Goal: Task Accomplishment & Management: Use online tool/utility

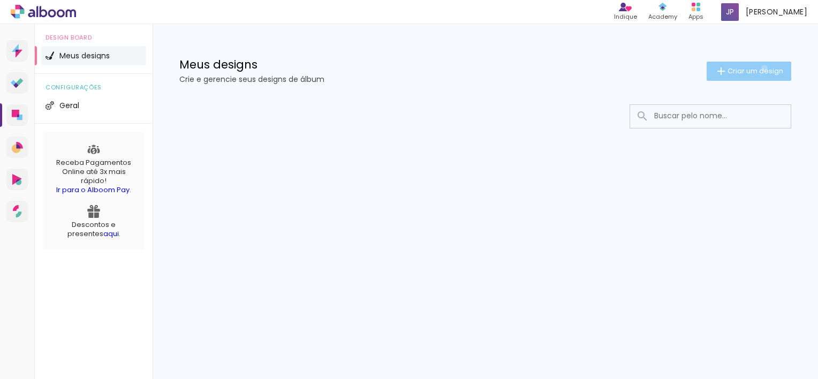
click at [763, 68] on span "Criar um design" at bounding box center [756, 70] width 56 height 7
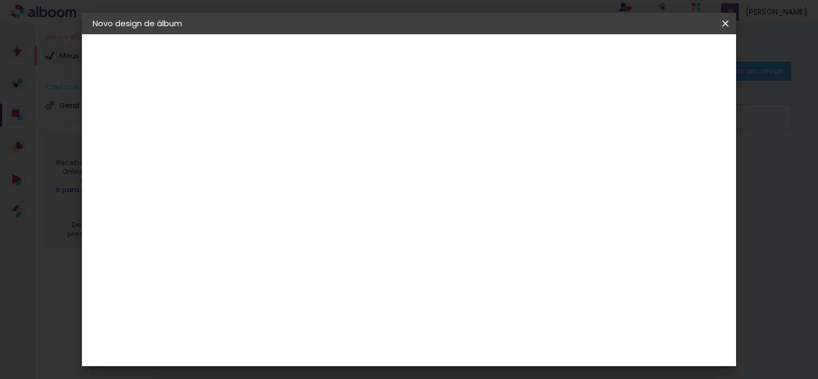
click at [268, 148] on input at bounding box center [268, 143] width 0 height 17
type input "[PERSON_NAME] e [PERSON_NAME]"
type paper-input "[PERSON_NAME] e [PERSON_NAME]"
click at [378, 49] on paper-button "Avançar" at bounding box center [351, 57] width 52 height 18
click at [775, 190] on iron-overlay-backdrop at bounding box center [409, 189] width 818 height 379
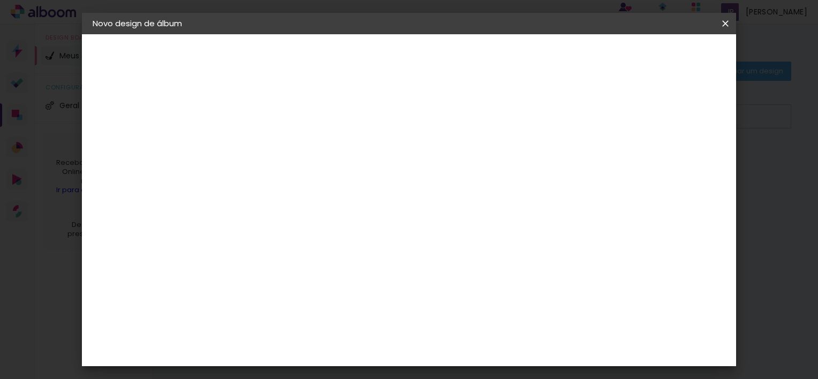
scroll to position [1149, 0]
click at [312, 215] on paper-item "Go image" at bounding box center [295, 229] width 116 height 28
click at [0, 0] on slot "Avançar" at bounding box center [0, 0] width 0 height 0
click at [310, 178] on input "text" at bounding box center [289, 186] width 42 height 17
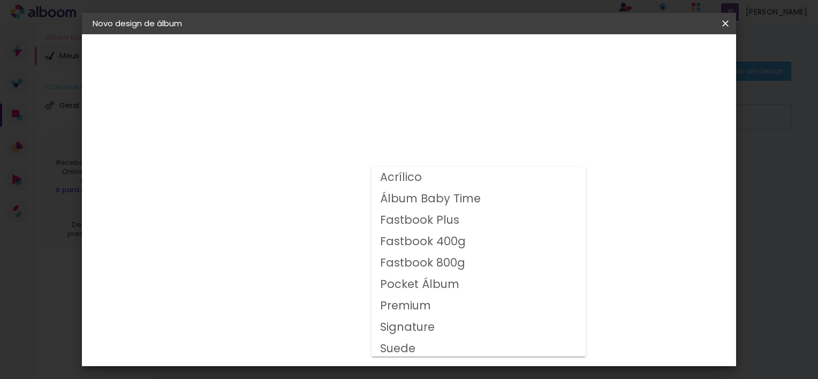
drag, startPoint x: 682, startPoint y: 116, endPoint x: 639, endPoint y: 58, distance: 72.0
click at [369, 58] on div "Opções disponíveis Acrílico Álbum Baby Time Fastbook Plus Fastbook 400g Fastboo…" at bounding box center [295, 79] width 148 height 91
click at [0, 0] on slot "Voltar" at bounding box center [0, 0] width 0 height 0
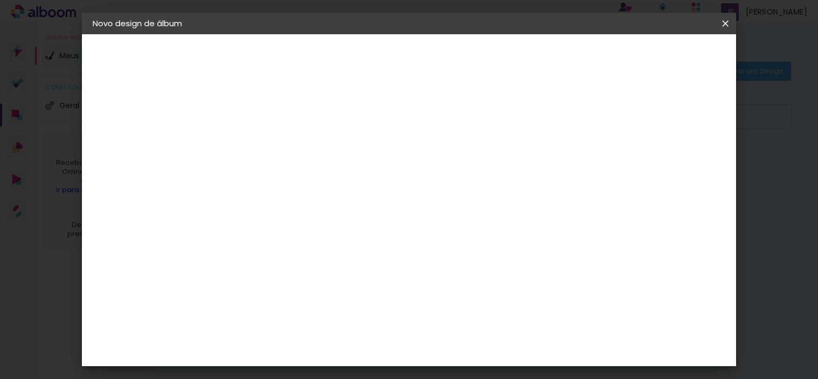
scroll to position [1628, 0]
click at [0, 0] on slot "Avançar" at bounding box center [0, 0] width 0 height 0
click at [340, 230] on span "20 × 25" at bounding box center [315, 241] width 50 height 22
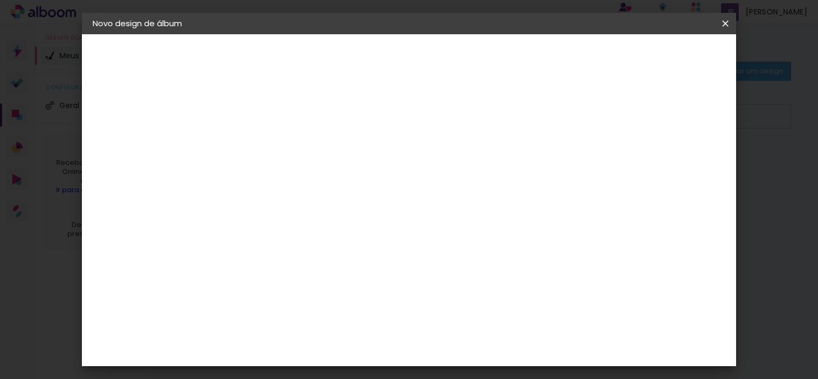
click at [0, 0] on slot "Avançar" at bounding box center [0, 0] width 0 height 0
type input "1"
type paper-input "1"
click at [274, 117] on input "1" at bounding box center [259, 115] width 37 height 13
click at [659, 58] on span "Iniciar design" at bounding box center [634, 56] width 49 height 7
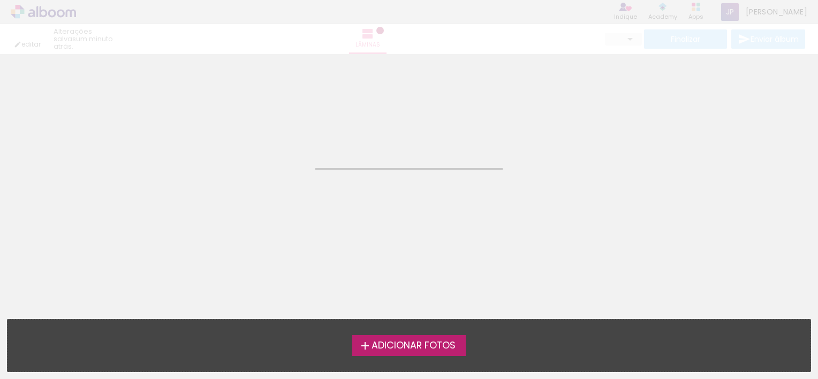
click at [433, 343] on span "Adicionar Fotos" at bounding box center [414, 346] width 84 height 10
click at [0, 0] on input "file" at bounding box center [0, 0] width 0 height 0
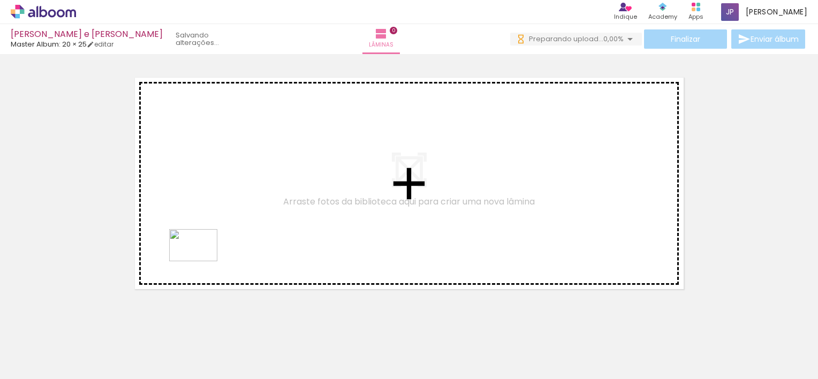
drag, startPoint x: 170, startPoint y: 343, endPoint x: 207, endPoint y: 223, distance: 125.4
click at [207, 223] on quentale-workspace at bounding box center [409, 189] width 818 height 379
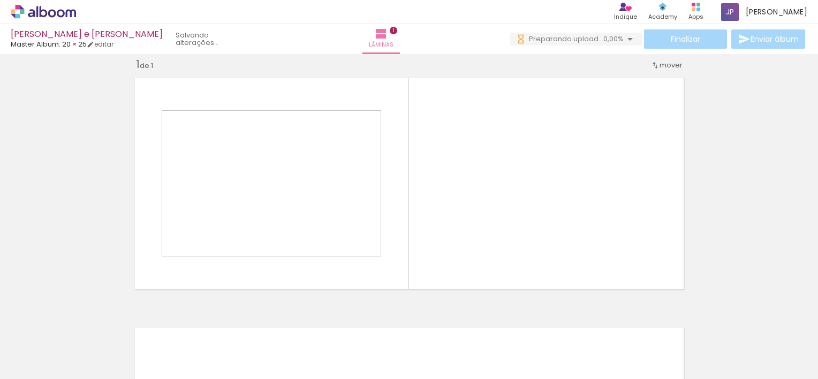
scroll to position [13, 0]
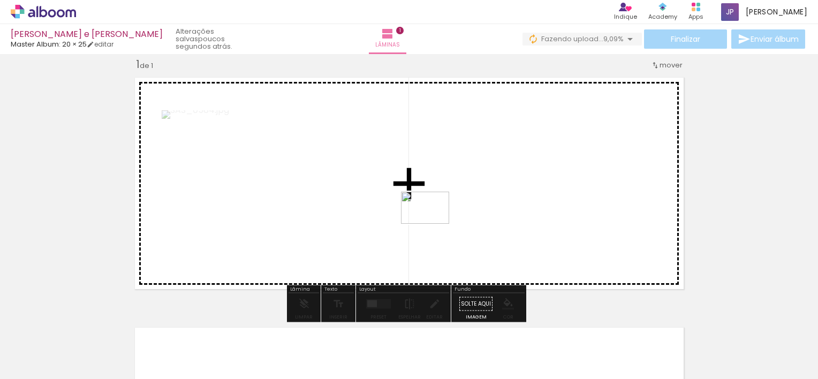
drag, startPoint x: 240, startPoint y: 345, endPoint x: 433, endPoint y: 225, distance: 227.0
click at [433, 225] on quentale-workspace at bounding box center [409, 189] width 818 height 379
drag, startPoint x: 292, startPoint y: 337, endPoint x: 392, endPoint y: 179, distance: 187.0
click at [392, 179] on quentale-workspace at bounding box center [409, 189] width 818 height 379
drag, startPoint x: 356, startPoint y: 336, endPoint x: 383, endPoint y: 228, distance: 111.0
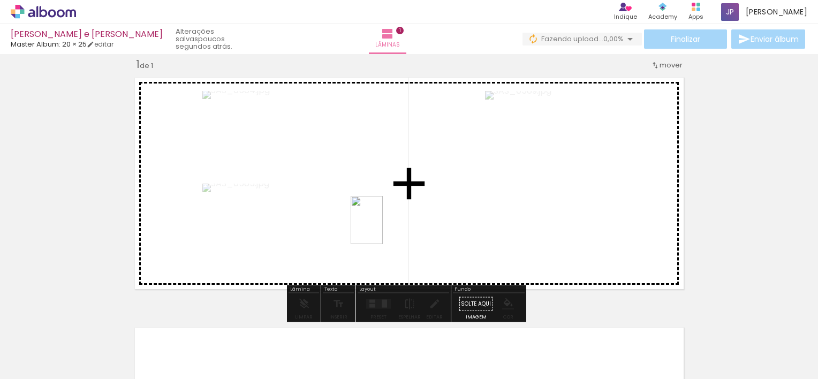
click at [383, 228] on quentale-workspace at bounding box center [409, 189] width 818 height 379
drag, startPoint x: 416, startPoint y: 336, endPoint x: 432, endPoint y: 230, distance: 107.2
click at [432, 230] on quentale-workspace at bounding box center [409, 189] width 818 height 379
drag, startPoint x: 470, startPoint y: 337, endPoint x: 484, endPoint y: 251, distance: 87.4
click at [484, 251] on quentale-workspace at bounding box center [409, 189] width 818 height 379
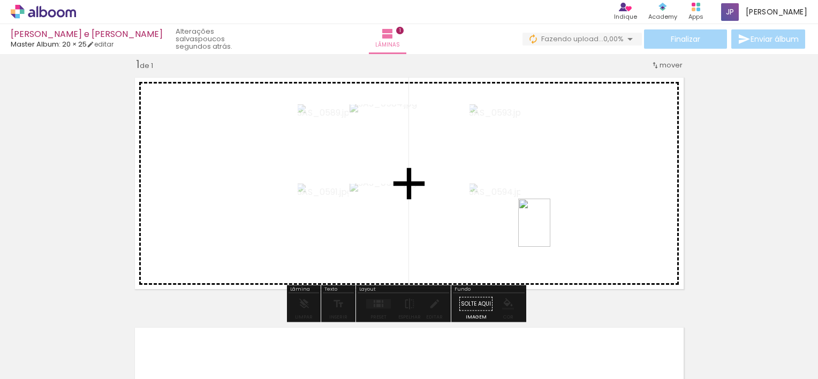
drag, startPoint x: 531, startPoint y: 336, endPoint x: 550, endPoint y: 229, distance: 108.9
click at [550, 229] on quentale-workspace at bounding box center [409, 189] width 818 height 379
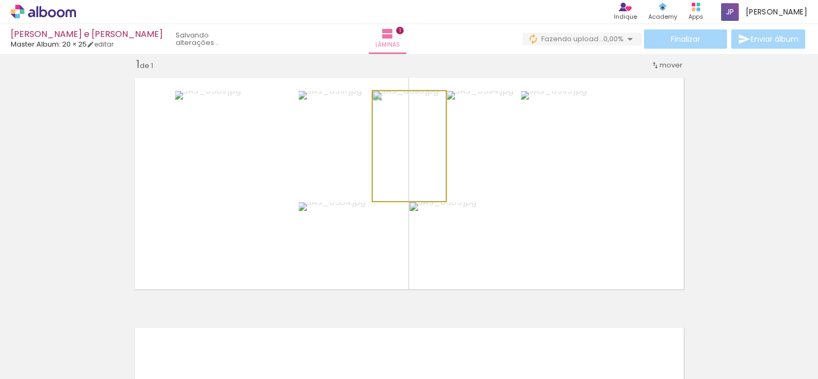
click at [418, 161] on quentale-photo at bounding box center [409, 146] width 73 height 110
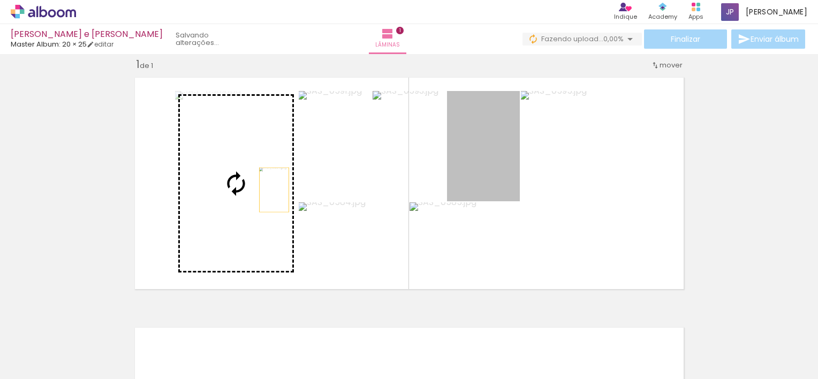
drag, startPoint x: 461, startPoint y: 164, endPoint x: 267, endPoint y: 190, distance: 194.9
click at [0, 0] on slot at bounding box center [0, 0] width 0 height 0
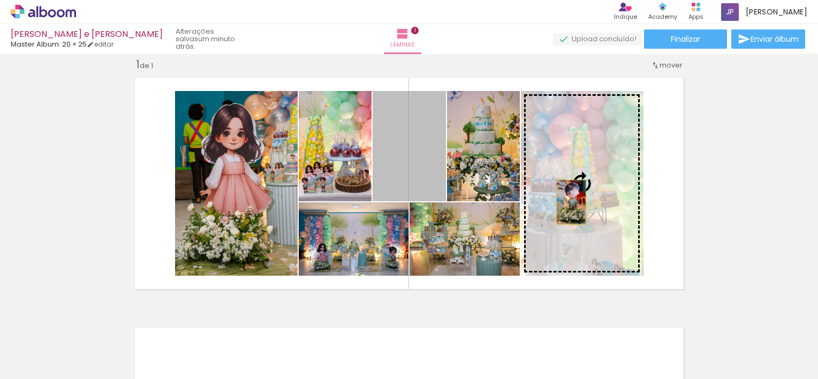
drag, startPoint x: 409, startPoint y: 165, endPoint x: 570, endPoint y: 203, distance: 165.1
click at [0, 0] on slot at bounding box center [0, 0] width 0 height 0
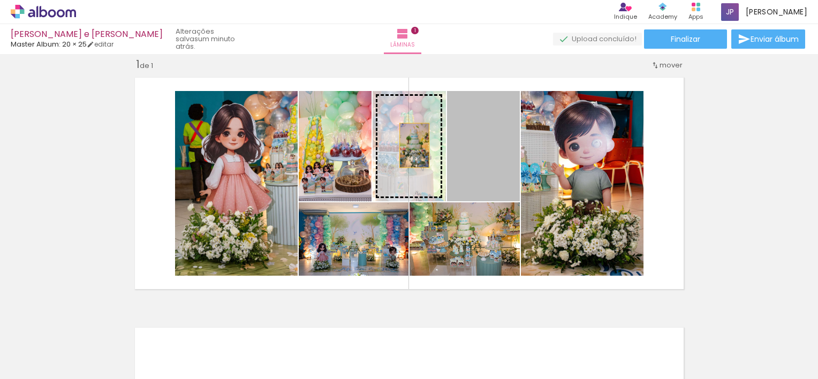
drag, startPoint x: 494, startPoint y: 138, endPoint x: 403, endPoint y: 144, distance: 90.7
click at [0, 0] on slot at bounding box center [0, 0] width 0 height 0
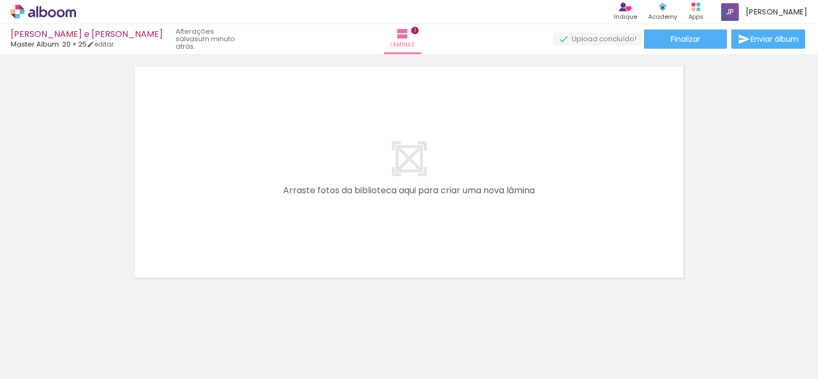
scroll to position [283, 0]
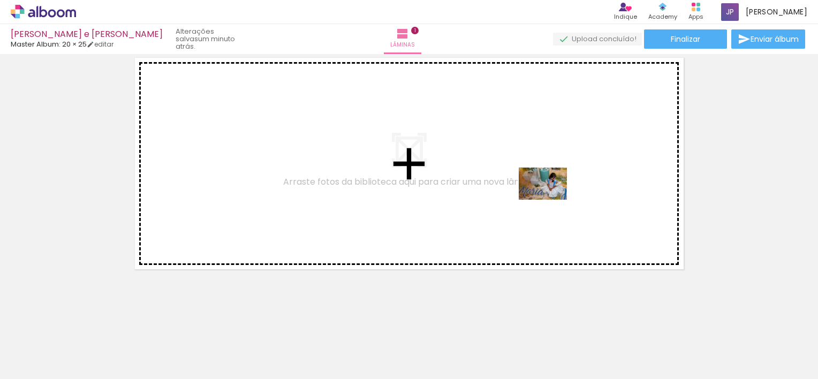
drag, startPoint x: 595, startPoint y: 348, endPoint x: 551, endPoint y: 200, distance: 154.7
click at [551, 200] on quentale-workspace at bounding box center [409, 189] width 818 height 379
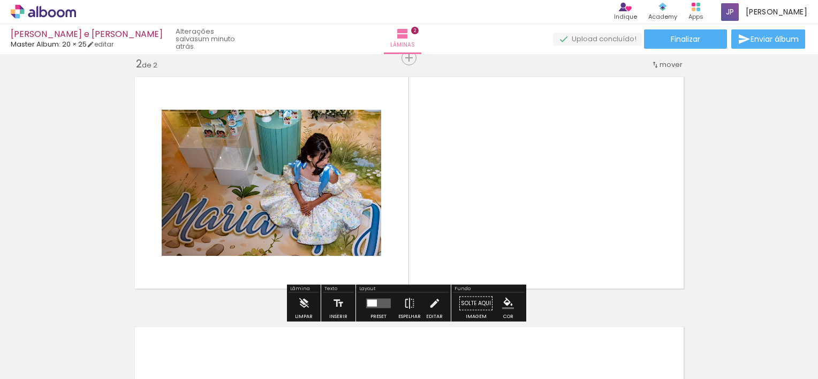
scroll to position [263, 0]
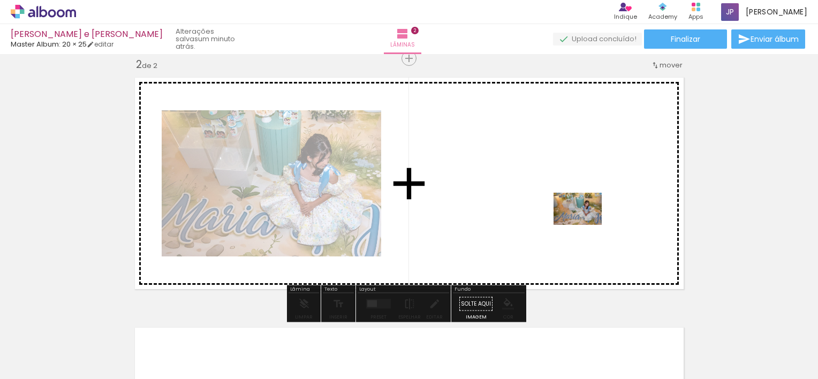
drag, startPoint x: 658, startPoint y: 346, endPoint x: 586, endPoint y: 225, distance: 140.7
click at [586, 225] on quentale-workspace at bounding box center [409, 189] width 818 height 379
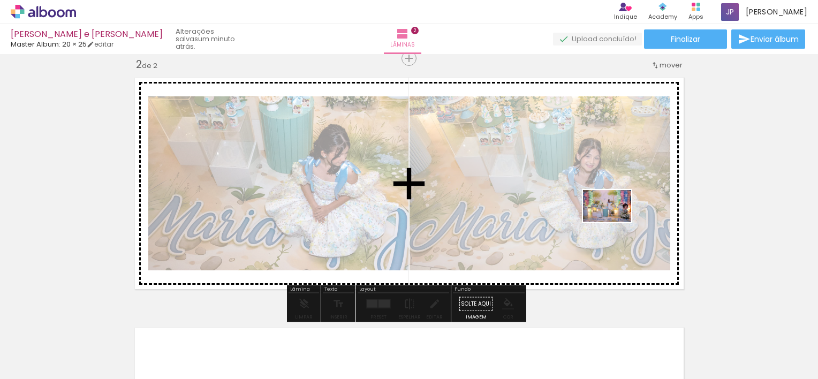
drag, startPoint x: 726, startPoint y: 355, endPoint x: 615, endPoint y: 222, distance: 173.1
click at [615, 222] on quentale-workspace at bounding box center [409, 189] width 818 height 379
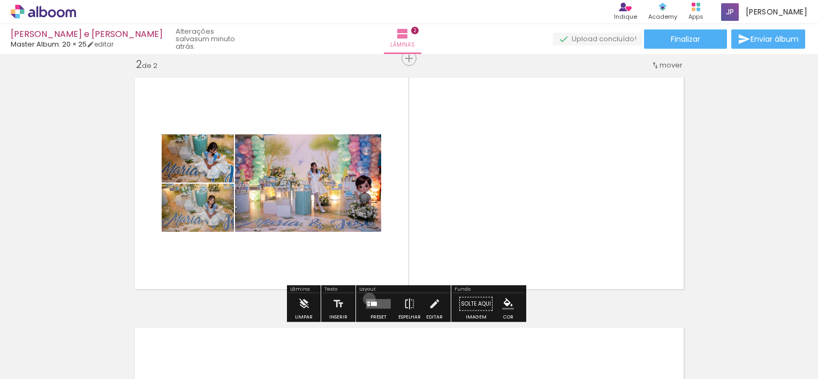
click at [367, 299] on quentale-layouter at bounding box center [378, 304] width 25 height 10
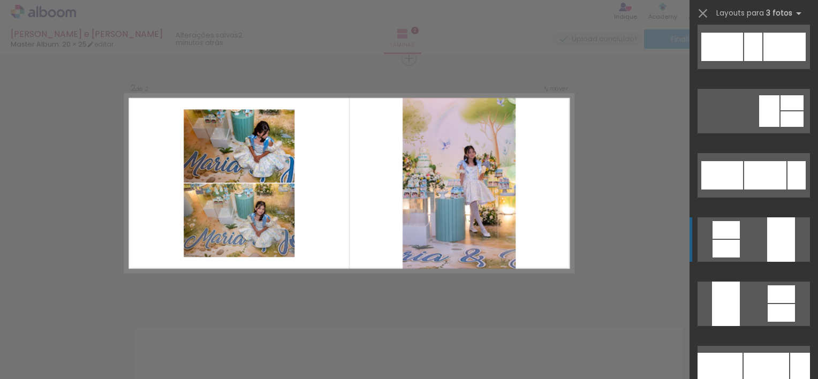
scroll to position [4643, 0]
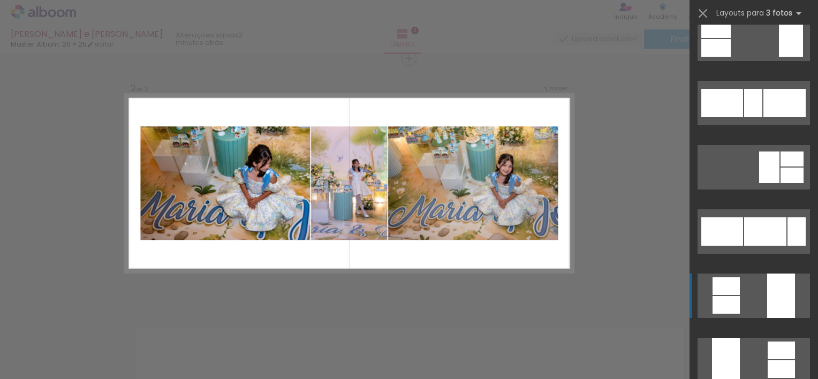
click at [766, 101] on div at bounding box center [785, 103] width 42 height 28
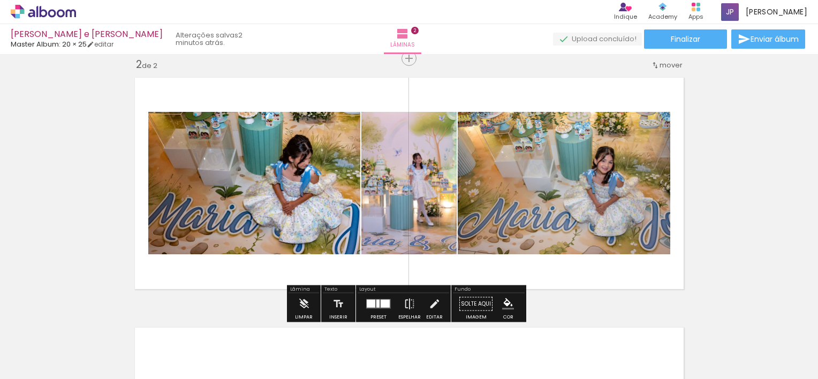
click at [722, 182] on div "Inserir lâmina 1 de 2 Inserir lâmina 2 de 2" at bounding box center [409, 169] width 818 height 751
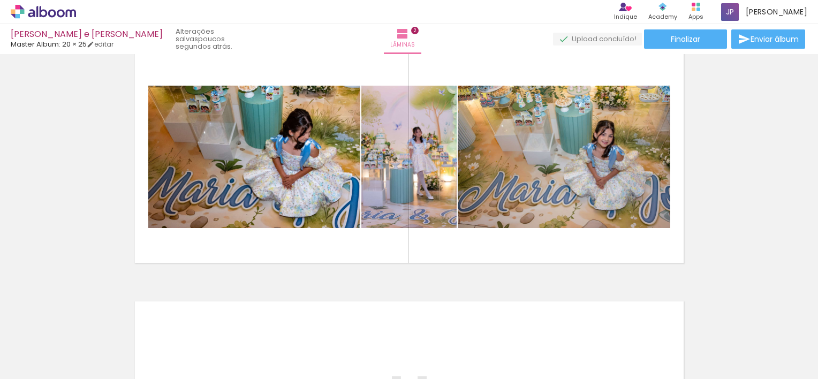
scroll to position [289, 0]
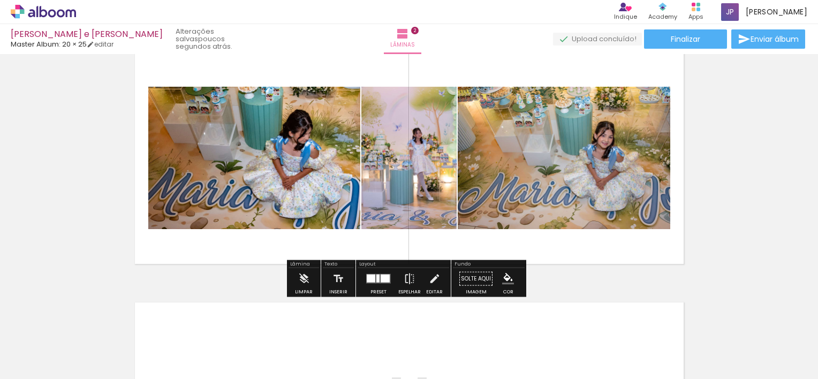
click at [617, 71] on quentale-layouter at bounding box center [409, 158] width 561 height 223
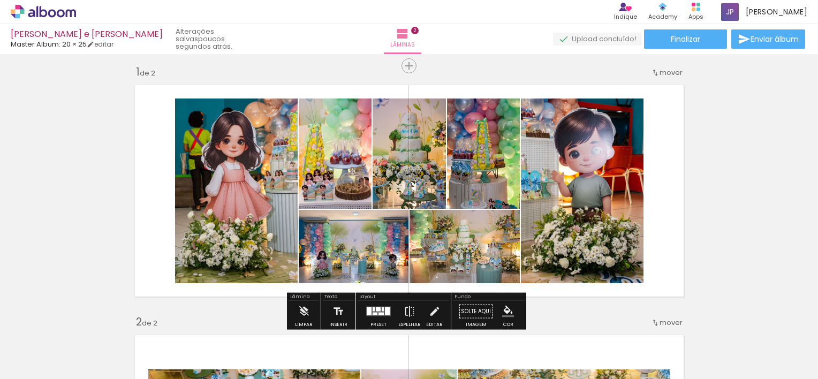
scroll to position [0, 0]
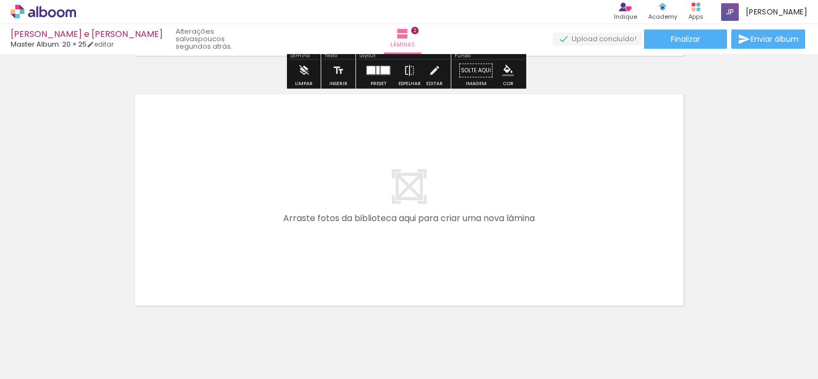
scroll to position [533, 0]
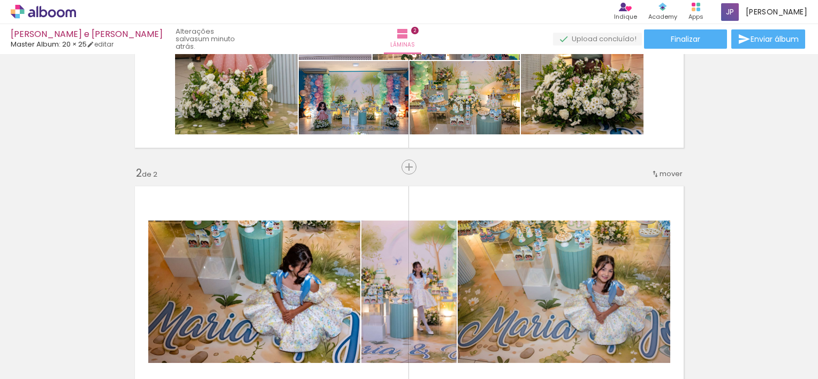
scroll to position [0, 0]
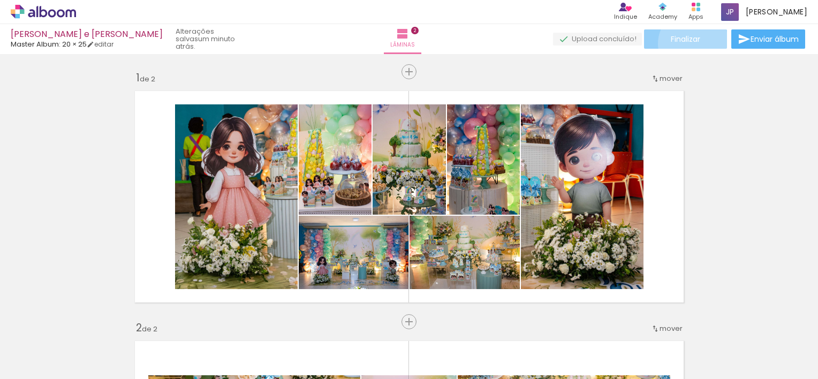
click at [690, 43] on span "Finalizar" at bounding box center [685, 38] width 29 height 7
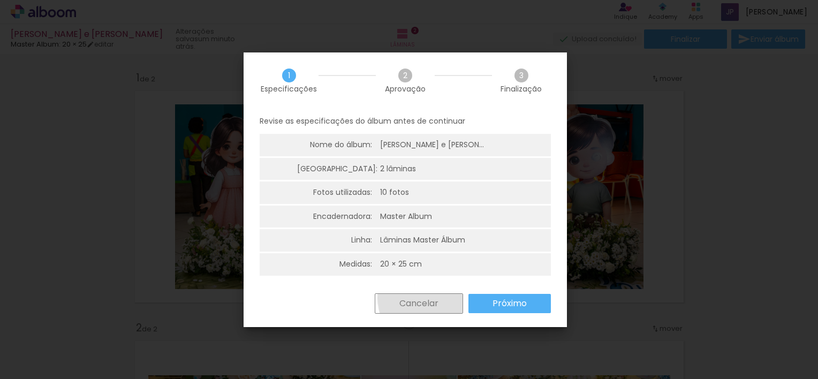
click at [0, 0] on slot "Cancelar" at bounding box center [0, 0] width 0 height 0
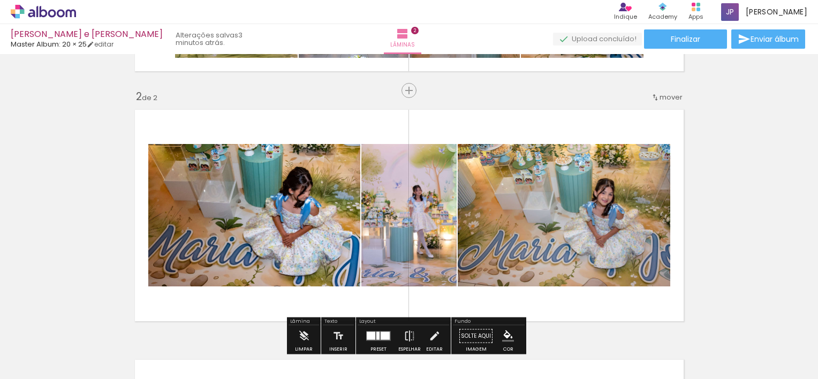
scroll to position [237, 0]
